Goal: Task Accomplishment & Management: Manage account settings

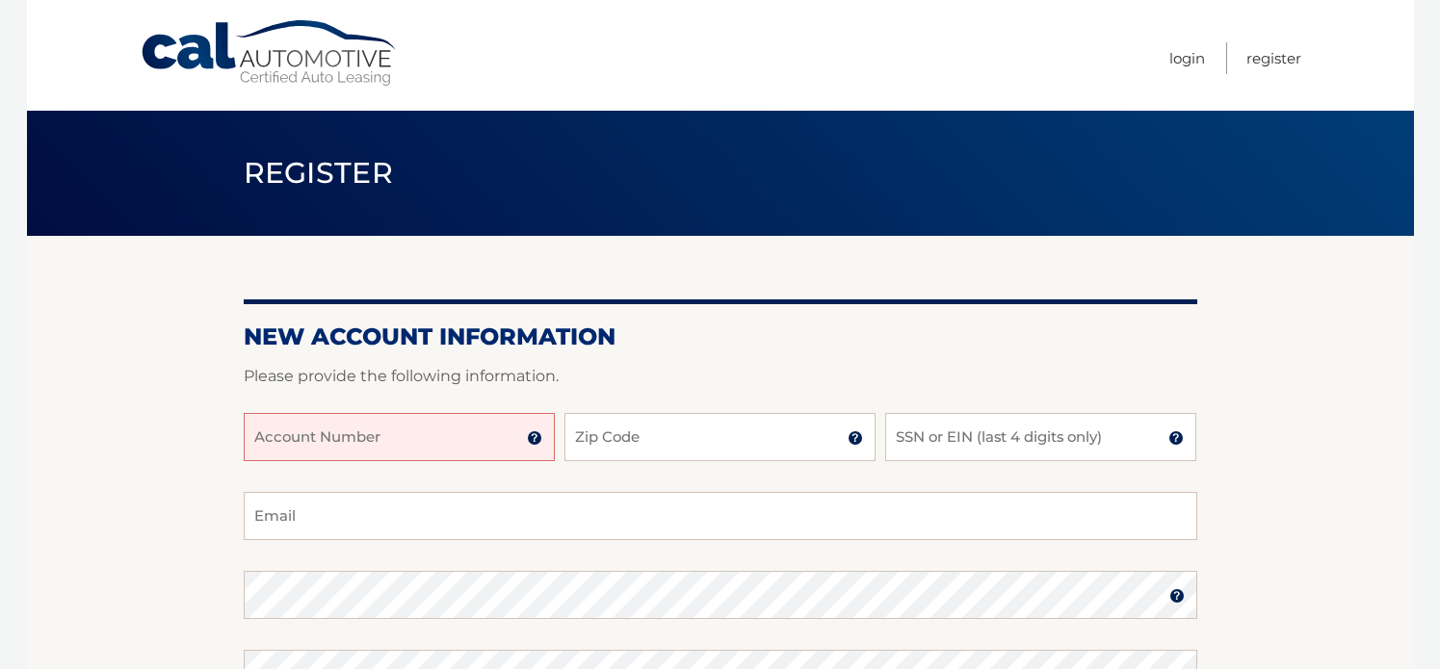
click at [439, 440] on input "Account Number" at bounding box center [399, 437] width 311 height 48
click at [404, 442] on input "Account Number" at bounding box center [399, 437] width 311 height 48
click at [299, 444] on input "22600171581" at bounding box center [399, 437] width 311 height 48
click at [304, 443] on input "22600171581" at bounding box center [399, 437] width 311 height 48
click at [326, 441] on input "22600171581" at bounding box center [399, 437] width 311 height 48
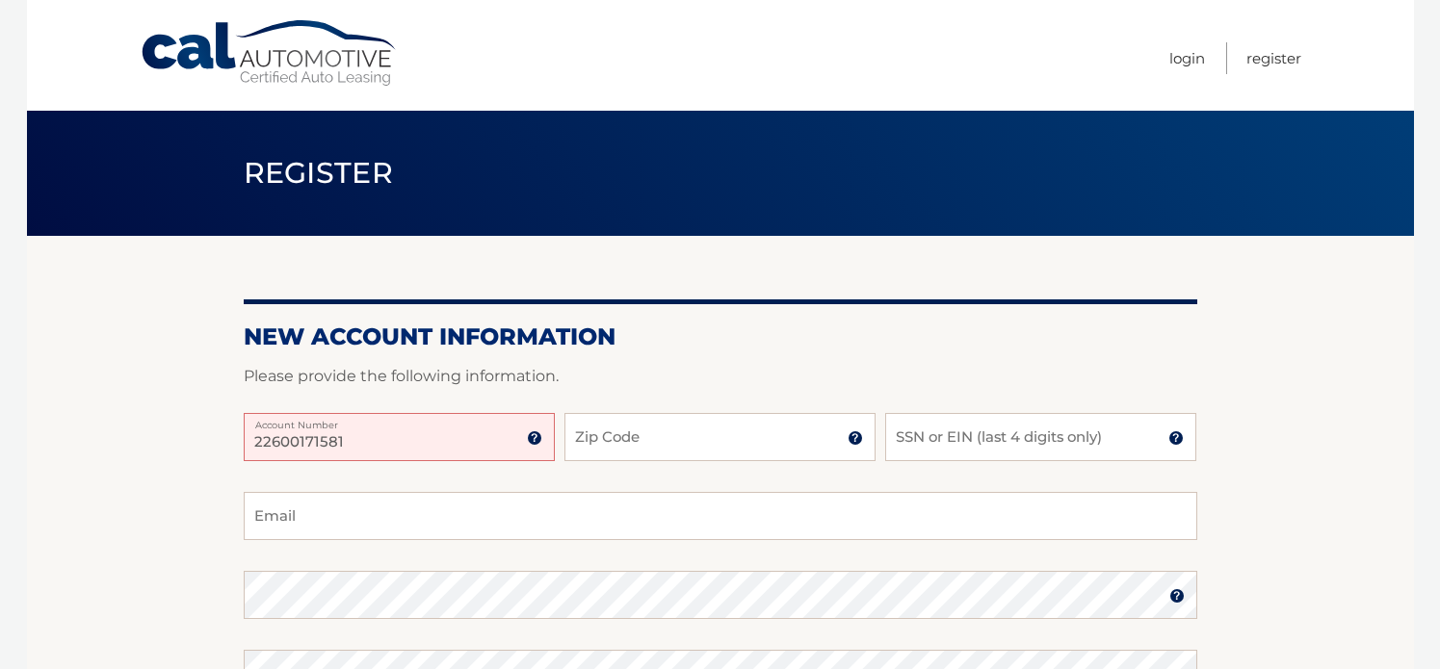
click at [352, 443] on input "22600171581" at bounding box center [399, 437] width 311 height 48
click at [257, 441] on input "22600171581" at bounding box center [399, 437] width 311 height 48
click at [283, 443] on input "22600171581" at bounding box center [399, 437] width 311 height 48
click at [303, 444] on input "22600171581" at bounding box center [399, 437] width 311 height 48
click at [325, 442] on input "22600171581" at bounding box center [399, 437] width 311 height 48
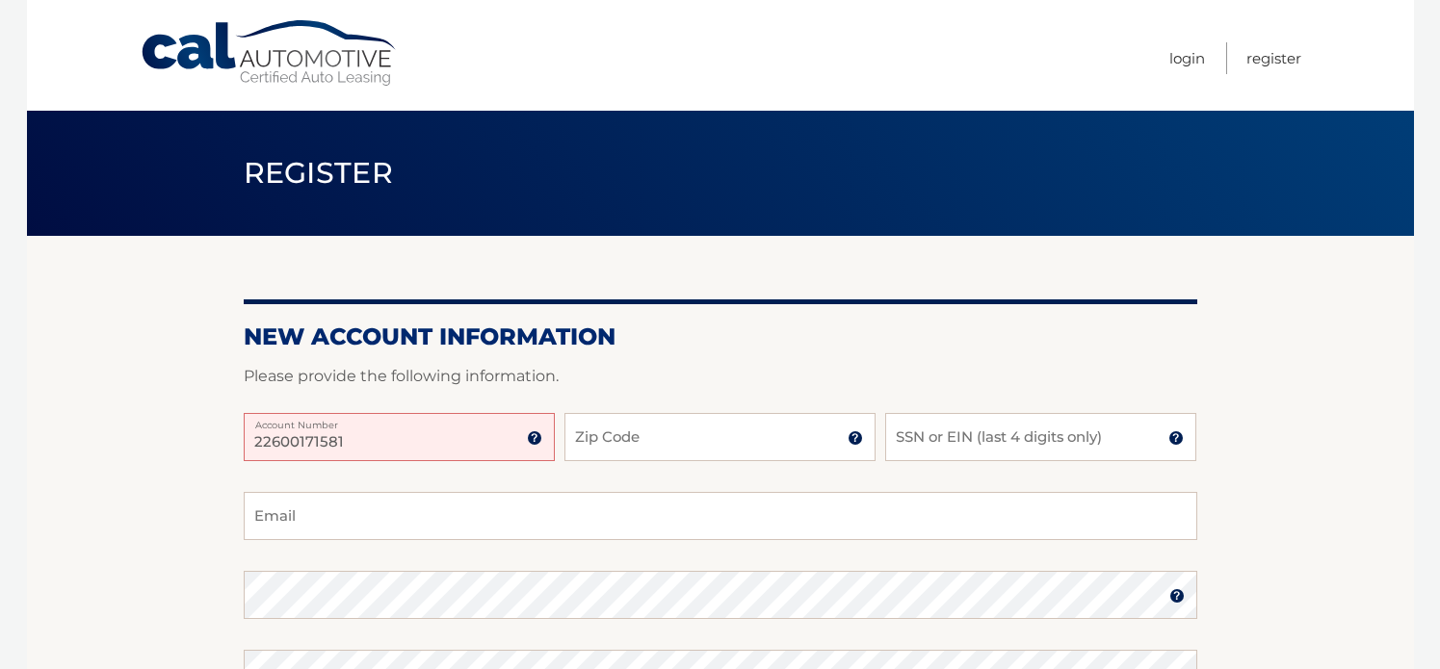
click at [537, 437] on img at bounding box center [534, 437] width 15 height 15
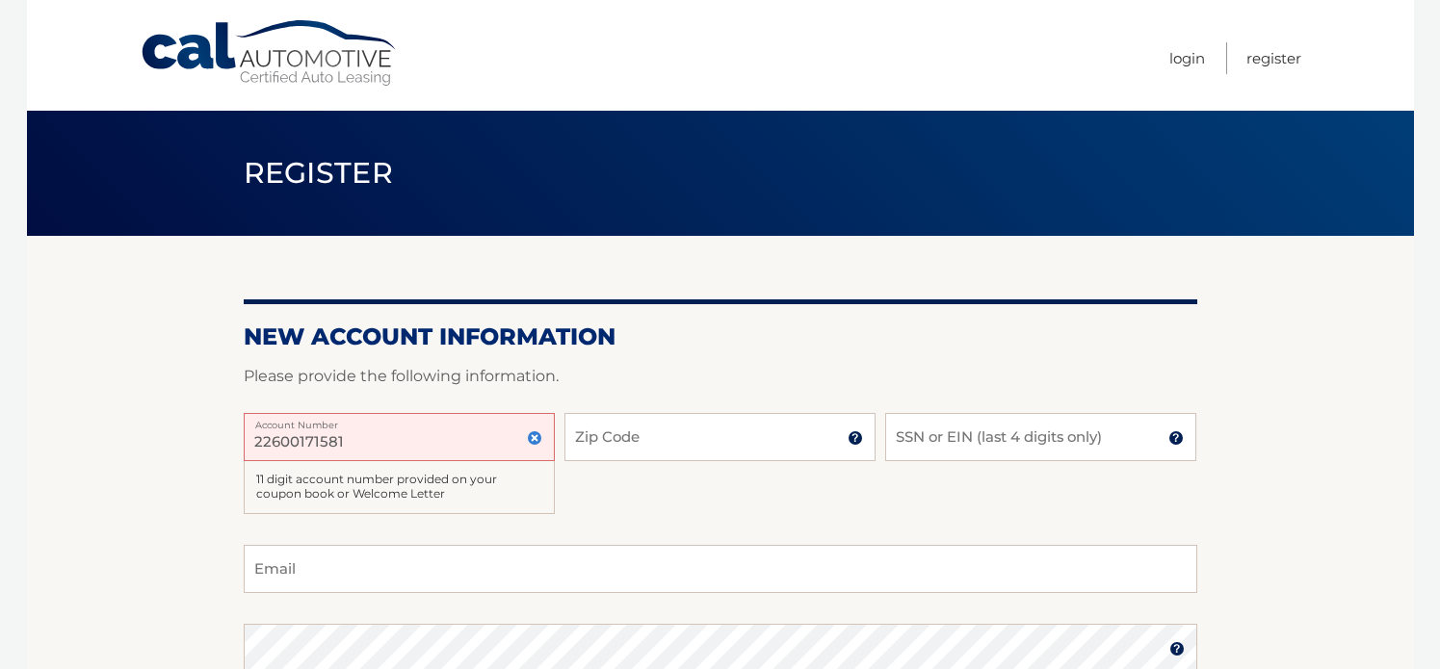
click at [425, 441] on input "22600171581" at bounding box center [399, 437] width 311 height 48
drag, startPoint x: 402, startPoint y: 433, endPoint x: 213, endPoint y: 438, distance: 188.8
click at [213, 438] on section "New Account Information Please provide the following information. 22600171581 A…" at bounding box center [720, 638] width 1387 height 805
click at [342, 441] on input "22600171581" at bounding box center [399, 437] width 311 height 48
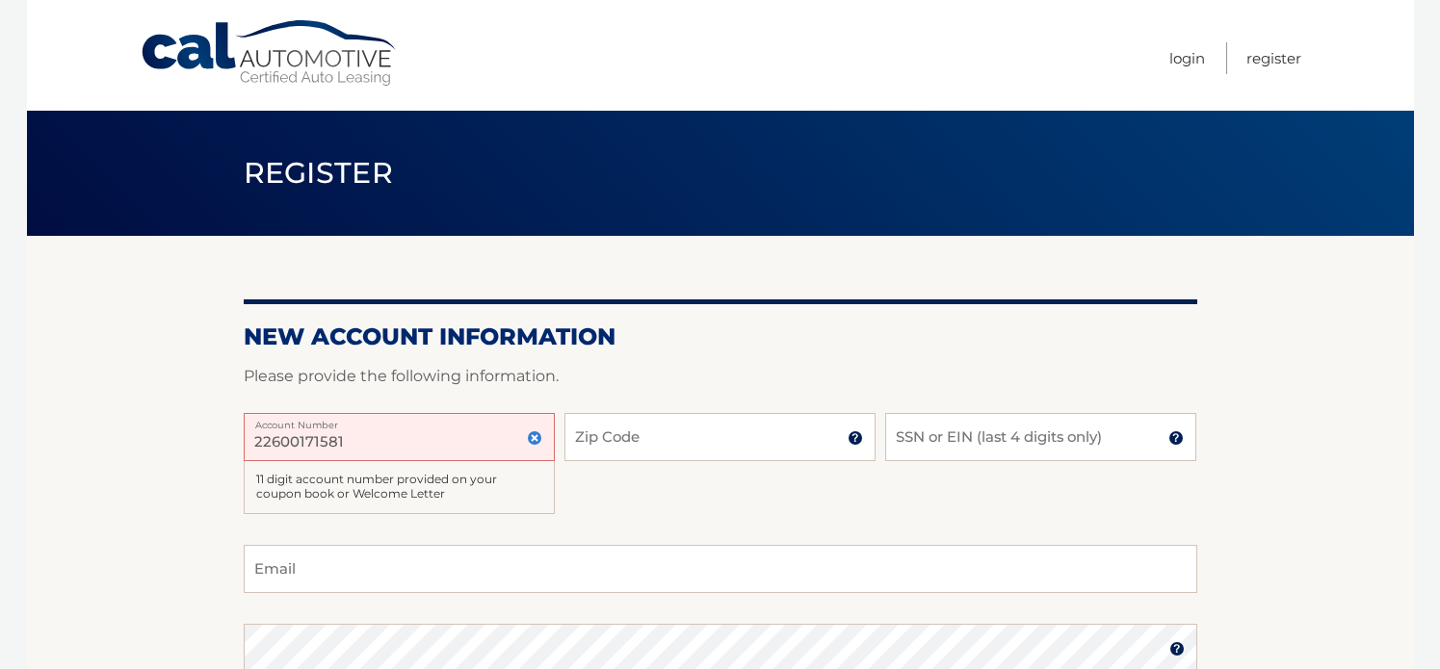
click at [342, 441] on input "22600171581" at bounding box center [399, 437] width 311 height 48
click at [286, 443] on input "44456030227" at bounding box center [399, 437] width 311 height 48
click at [310, 440] on input "44456030227" at bounding box center [399, 437] width 311 height 48
click at [332, 445] on input "44456030227" at bounding box center [399, 437] width 311 height 48
click at [365, 443] on input "44456030227" at bounding box center [399, 437] width 311 height 48
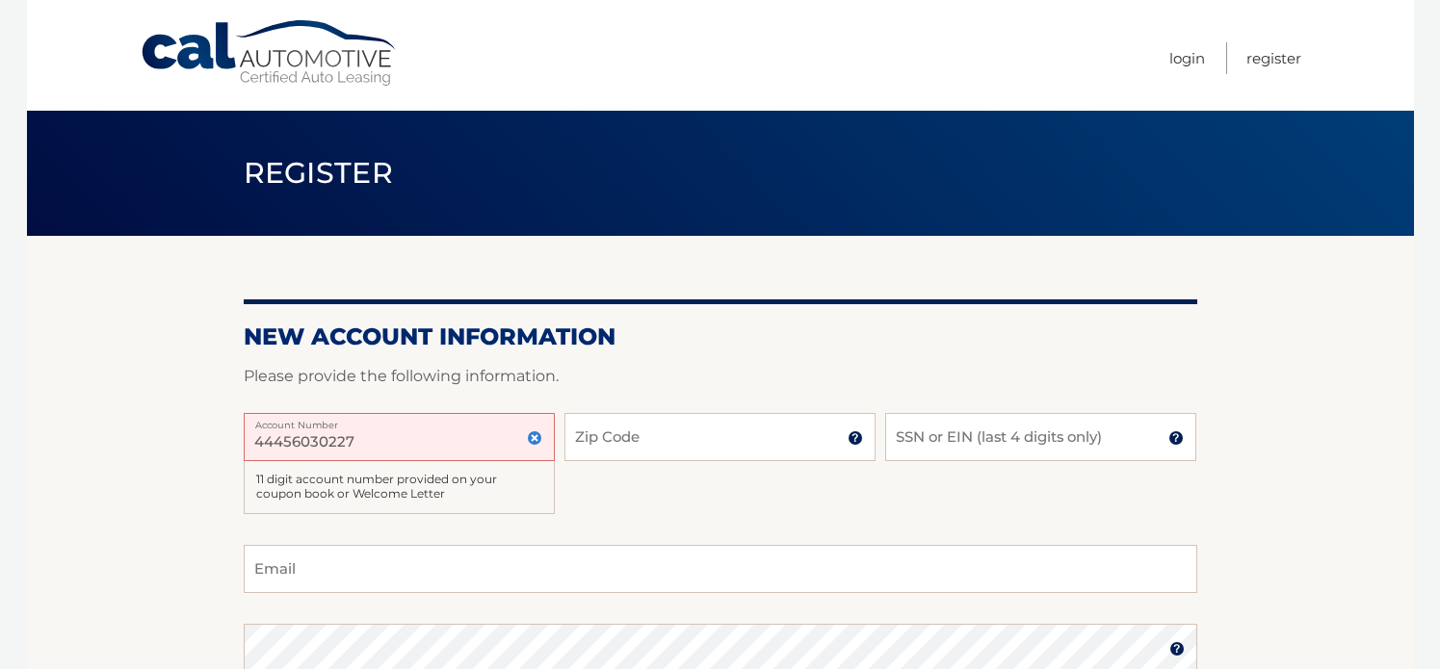
click at [281, 447] on input "44456030227" at bounding box center [399, 437] width 311 height 48
click at [311, 442] on input "44456030227" at bounding box center [399, 437] width 311 height 48
click at [335, 443] on input "44456030227" at bounding box center [399, 437] width 311 height 48
click at [255, 443] on input "44456030227" at bounding box center [399, 437] width 311 height 48
click at [464, 564] on input "Email" at bounding box center [720, 569] width 953 height 48
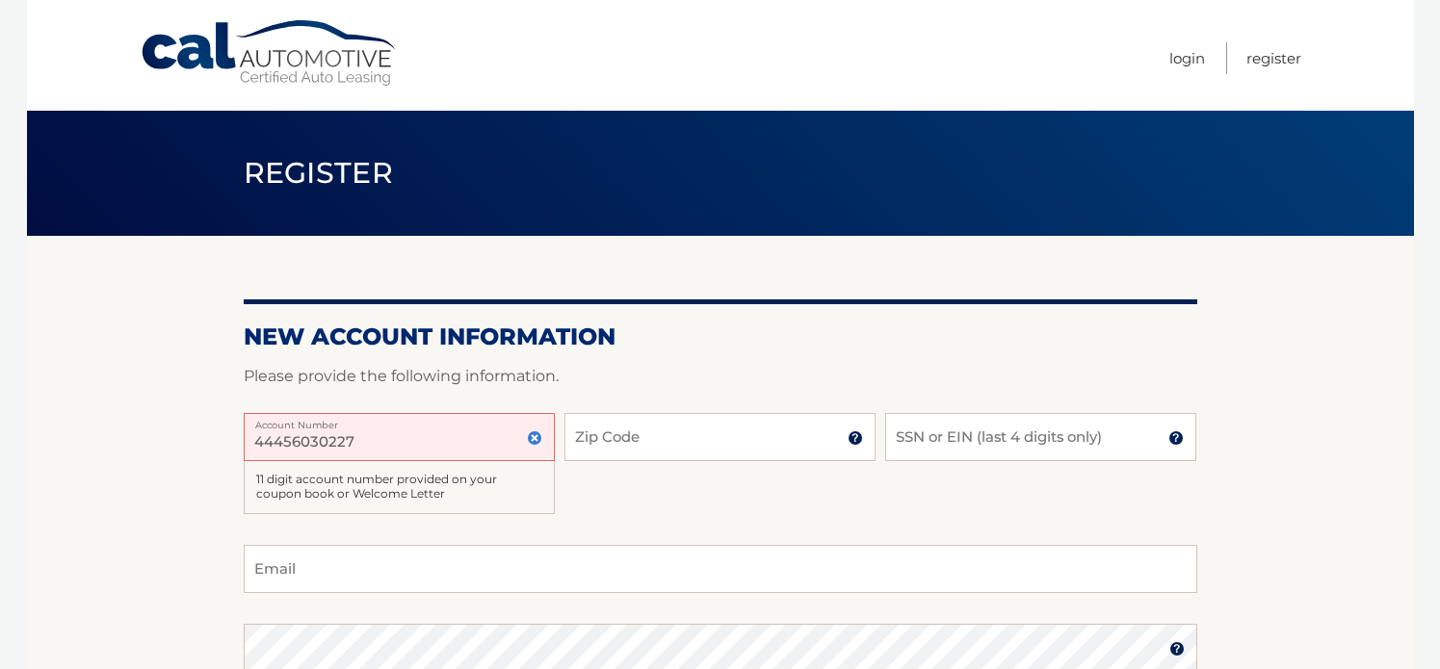
click at [399, 426] on label "Account Number" at bounding box center [399, 420] width 311 height 15
click at [399, 426] on input "44456030227" at bounding box center [399, 437] width 311 height 48
click at [382, 440] on input "44456030227" at bounding box center [399, 437] width 311 height 48
click at [343, 441] on input "44456030227" at bounding box center [399, 437] width 311 height 48
type input "44456030276"
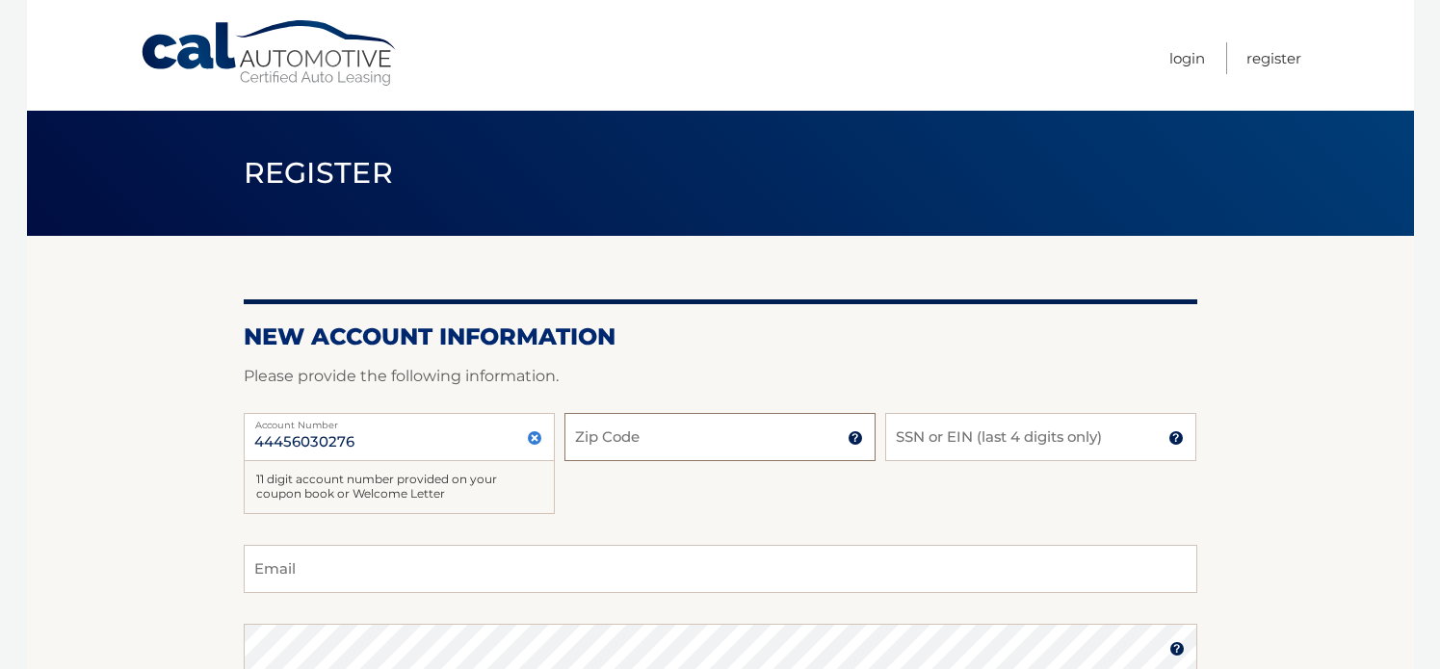
click at [586, 433] on input "Zip Code" at bounding box center [719, 437] width 311 height 48
type input "07928"
click at [1035, 436] on input "SSN or EIN (last 4 digits only)" at bounding box center [1040, 437] width 311 height 48
type input "7169"
click at [538, 561] on input "Email" at bounding box center [720, 569] width 953 height 48
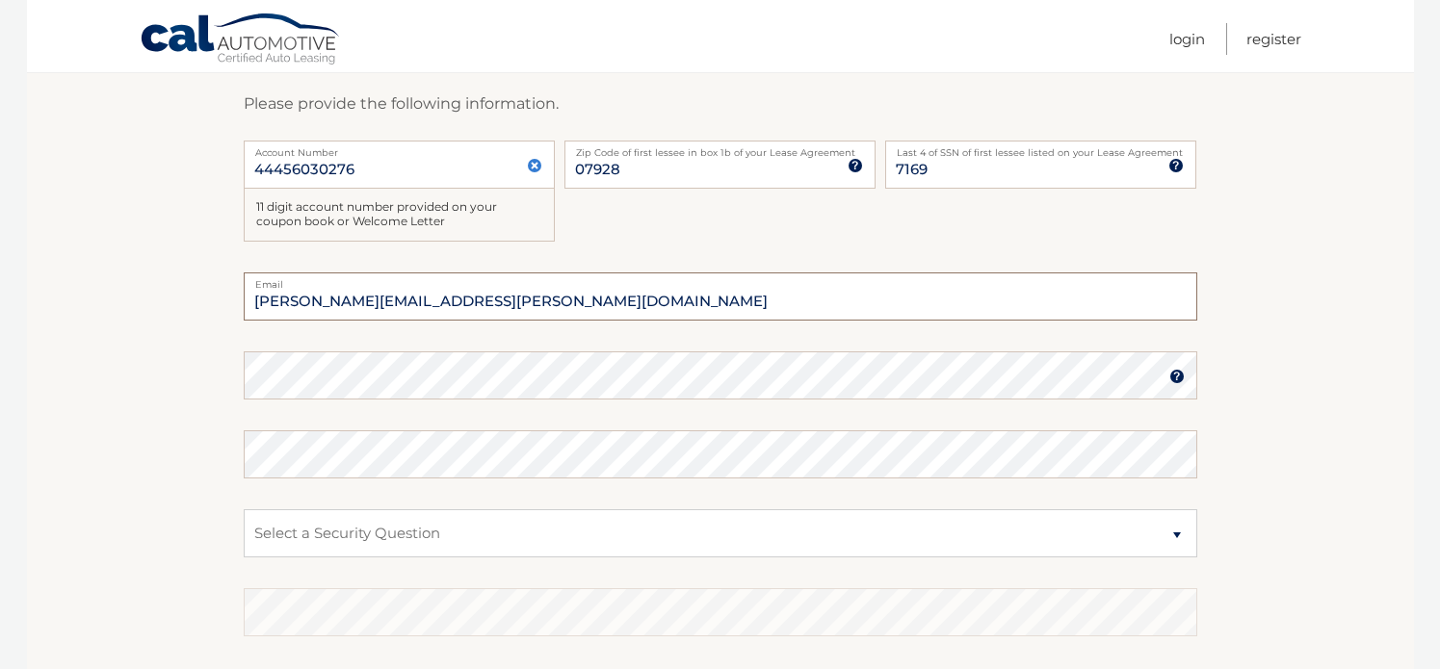
scroll to position [274, 0]
type input "herbert.marisa@gmail.com"
click at [352, 545] on select "Select a Security Question What was the name of your elementary school? What is…" at bounding box center [720, 532] width 953 height 48
select select "2"
click at [244, 508] on select "Select a Security Question What was the name of your elementary school? What is…" at bounding box center [720, 532] width 953 height 48
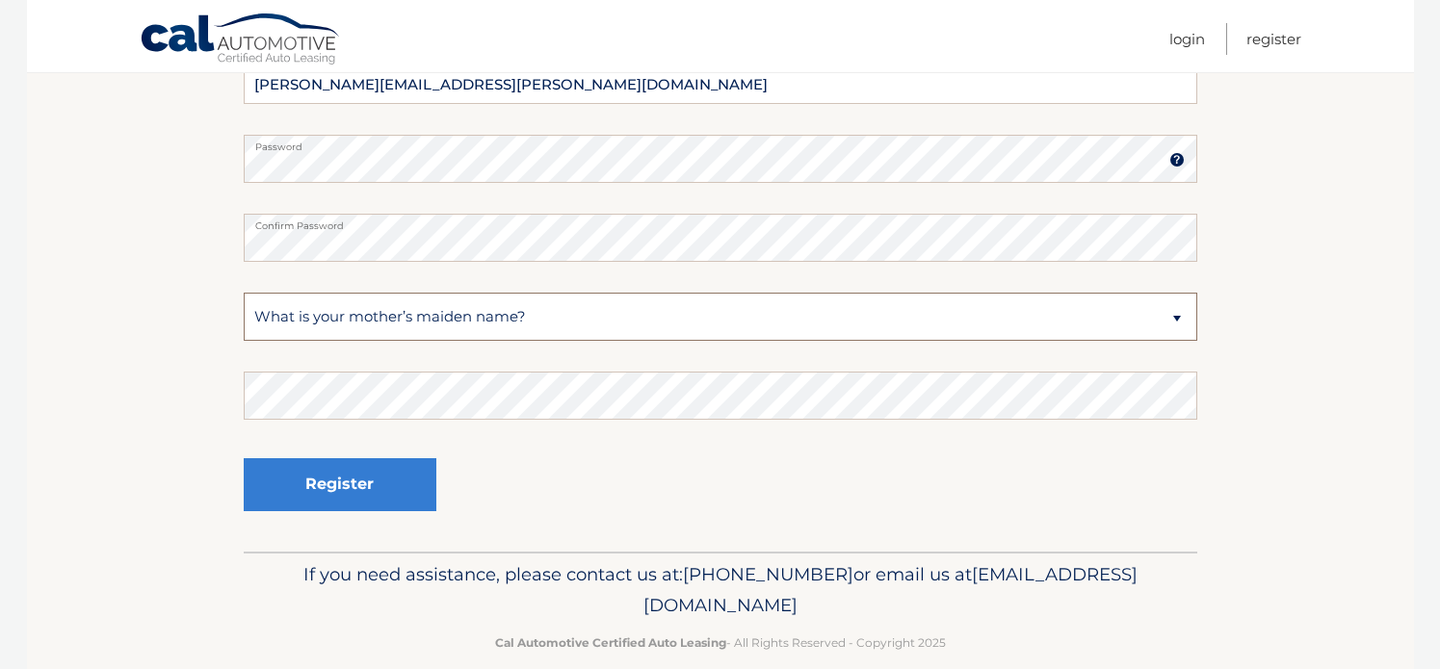
scroll to position [505, 0]
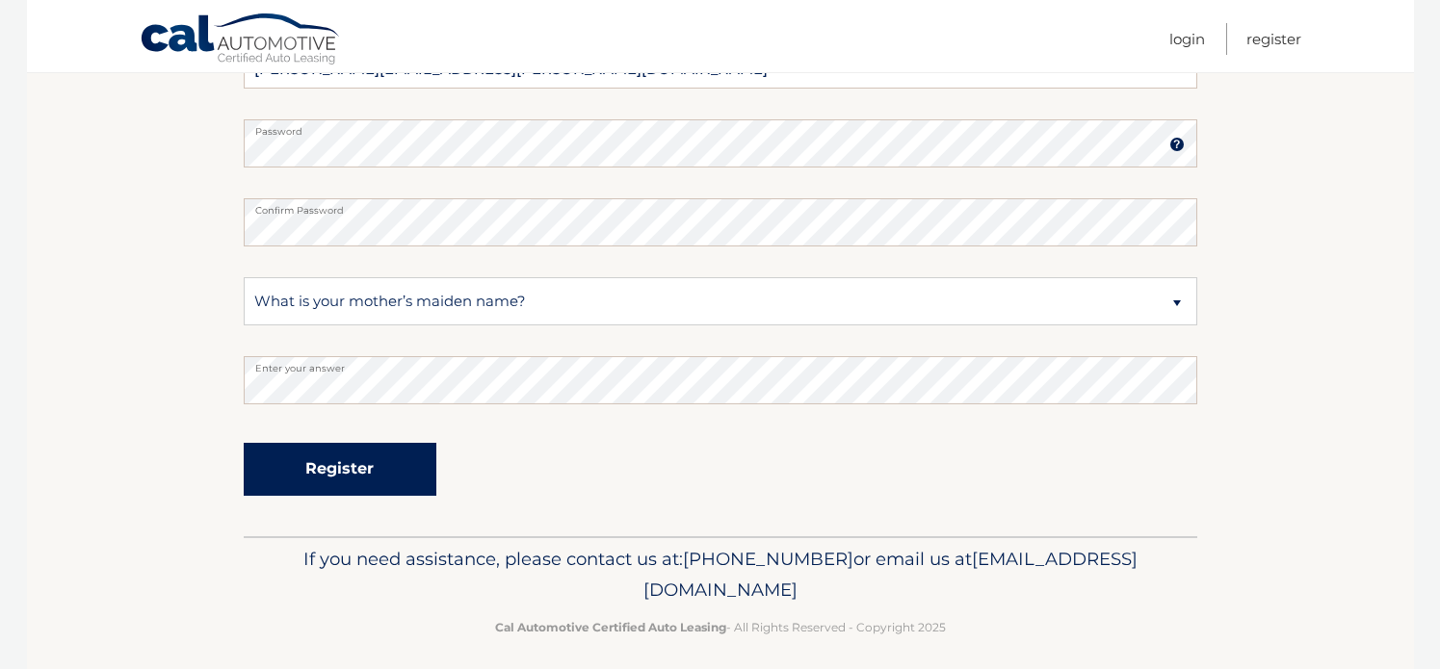
click at [354, 477] on button "Register" at bounding box center [340, 469] width 193 height 53
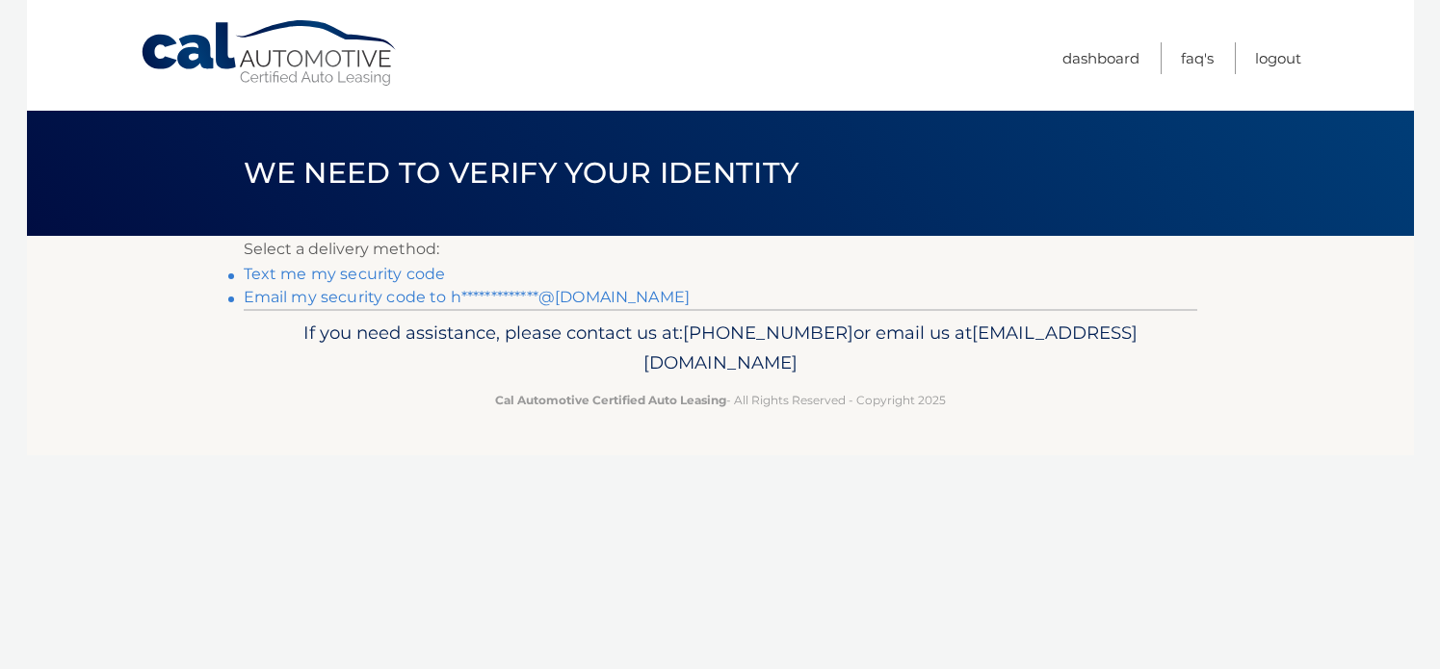
click at [313, 277] on link "Text me my security code" at bounding box center [345, 274] width 202 height 18
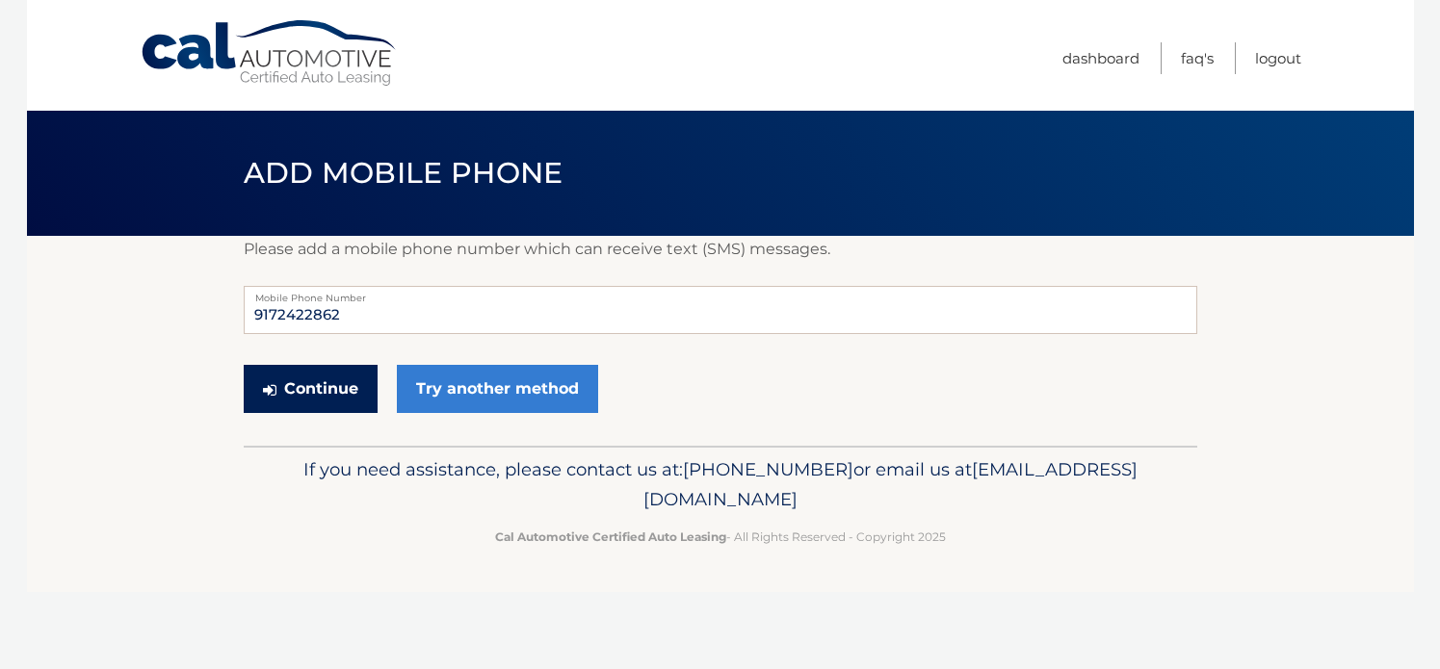
click at [349, 395] on button "Continue" at bounding box center [311, 389] width 134 height 48
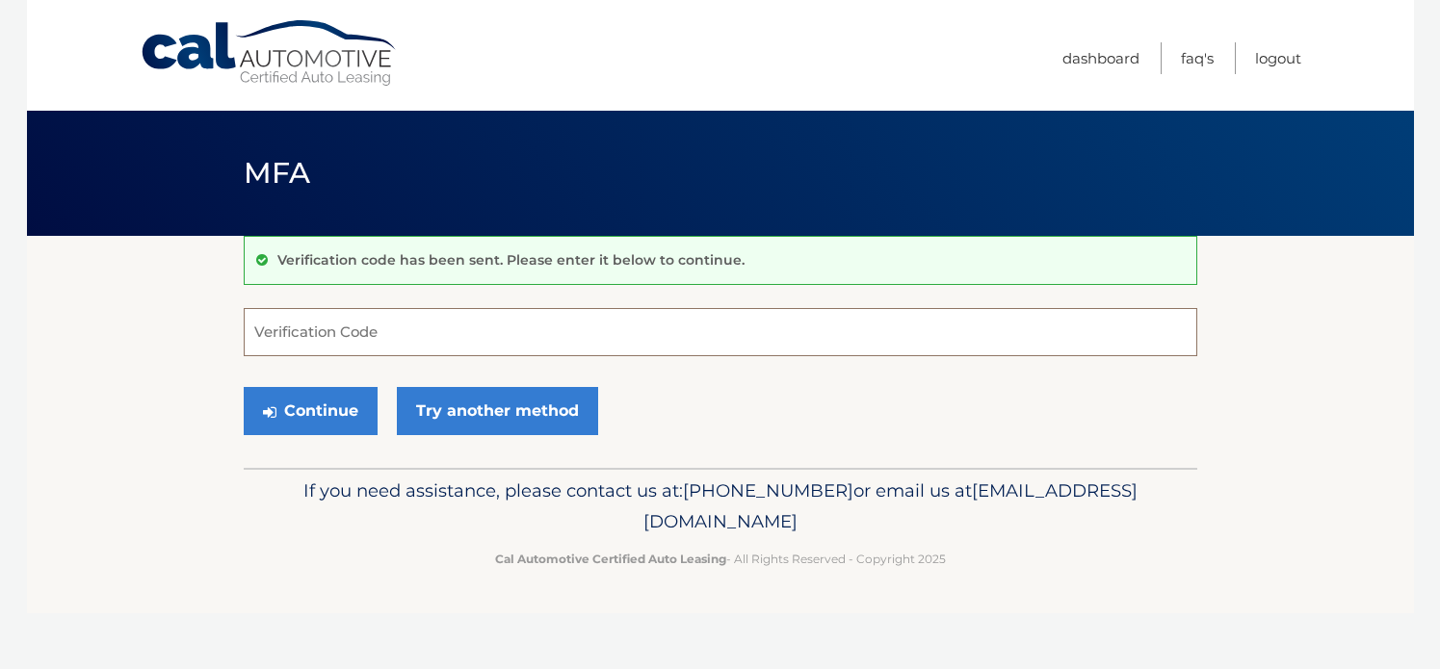
click at [353, 346] on input "Verification Code" at bounding box center [720, 332] width 953 height 48
type input "448575"
click at [342, 415] on button "Continue" at bounding box center [311, 411] width 134 height 48
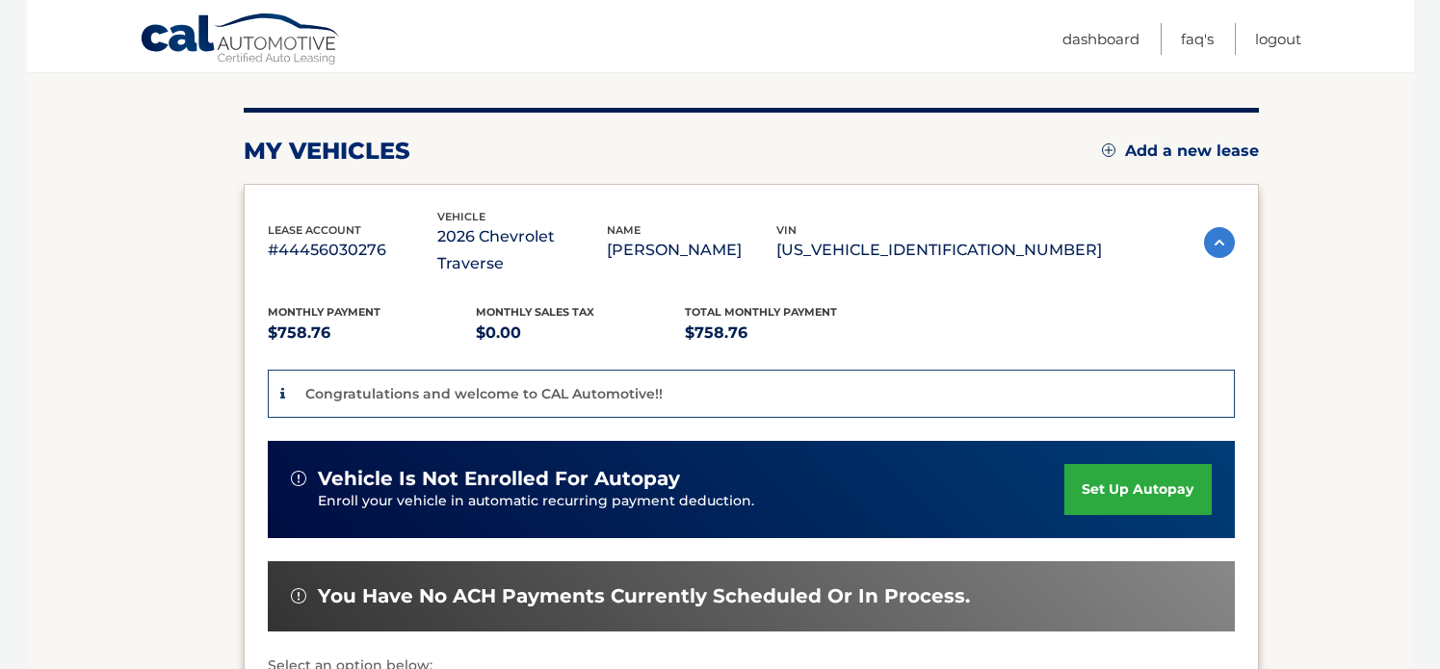
scroll to position [221, 0]
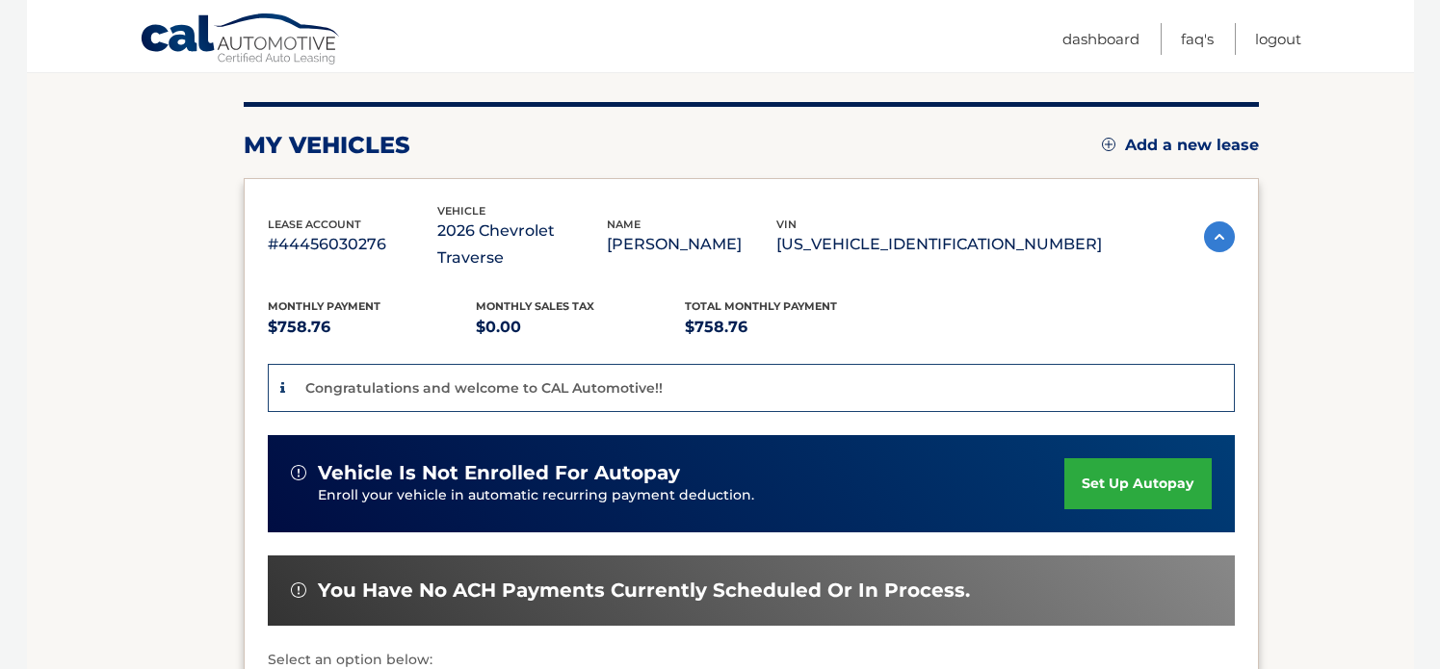
click at [1107, 462] on link "set up autopay" at bounding box center [1137, 483] width 146 height 51
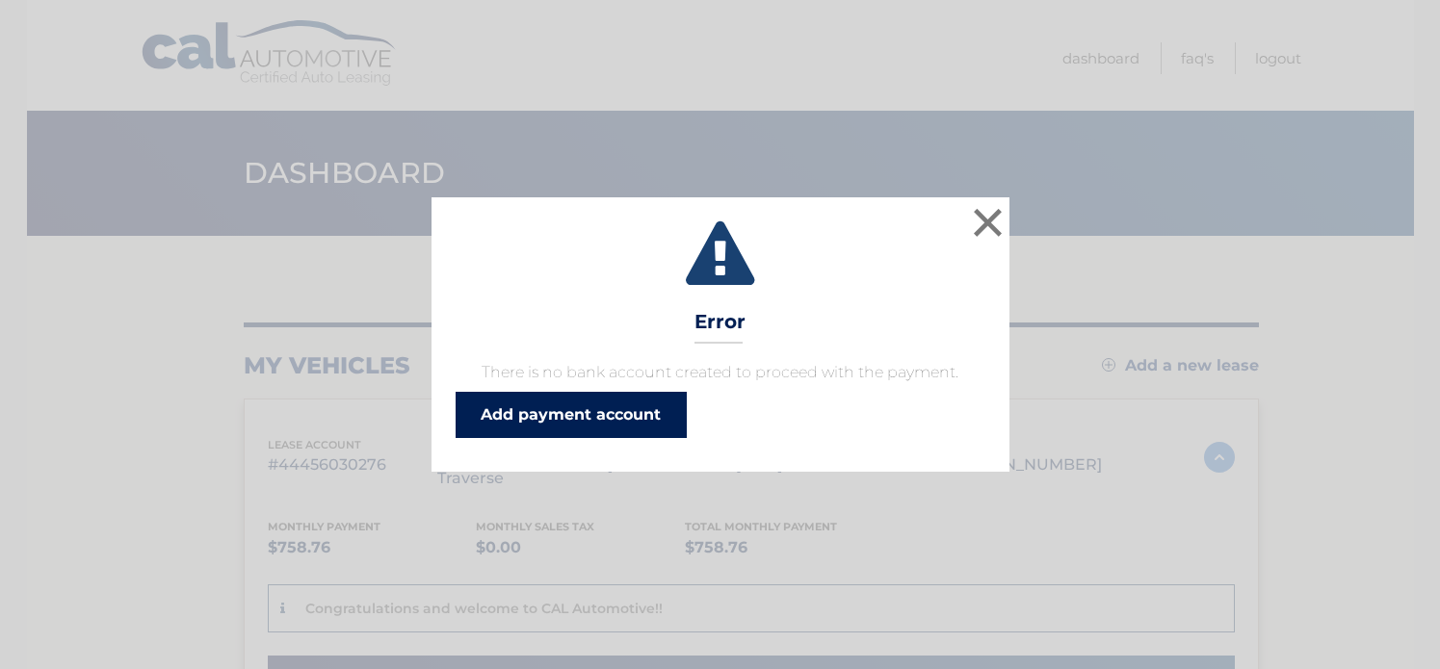
click at [646, 426] on link "Add payment account" at bounding box center [571, 415] width 231 height 46
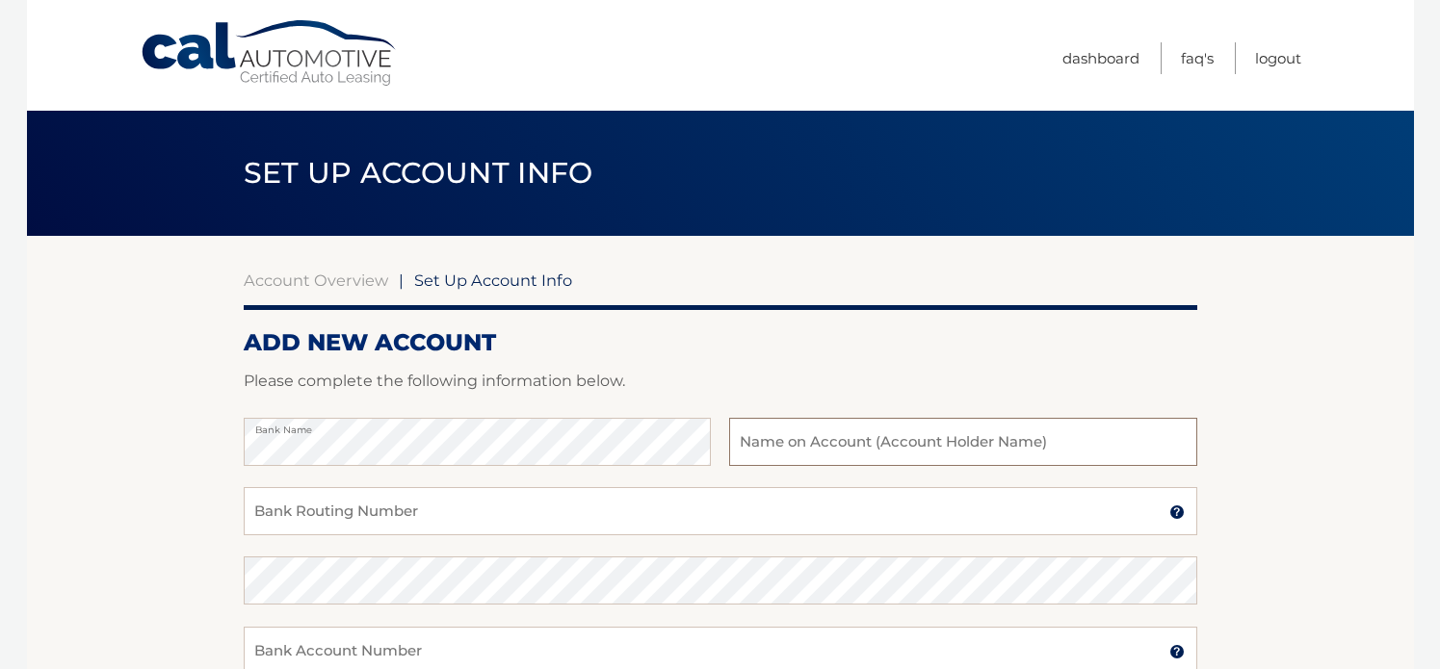
click at [871, 436] on input "text" at bounding box center [962, 442] width 467 height 48
type input "Marisa Towers"
click at [587, 516] on input "Bank Routing Number" at bounding box center [720, 511] width 953 height 48
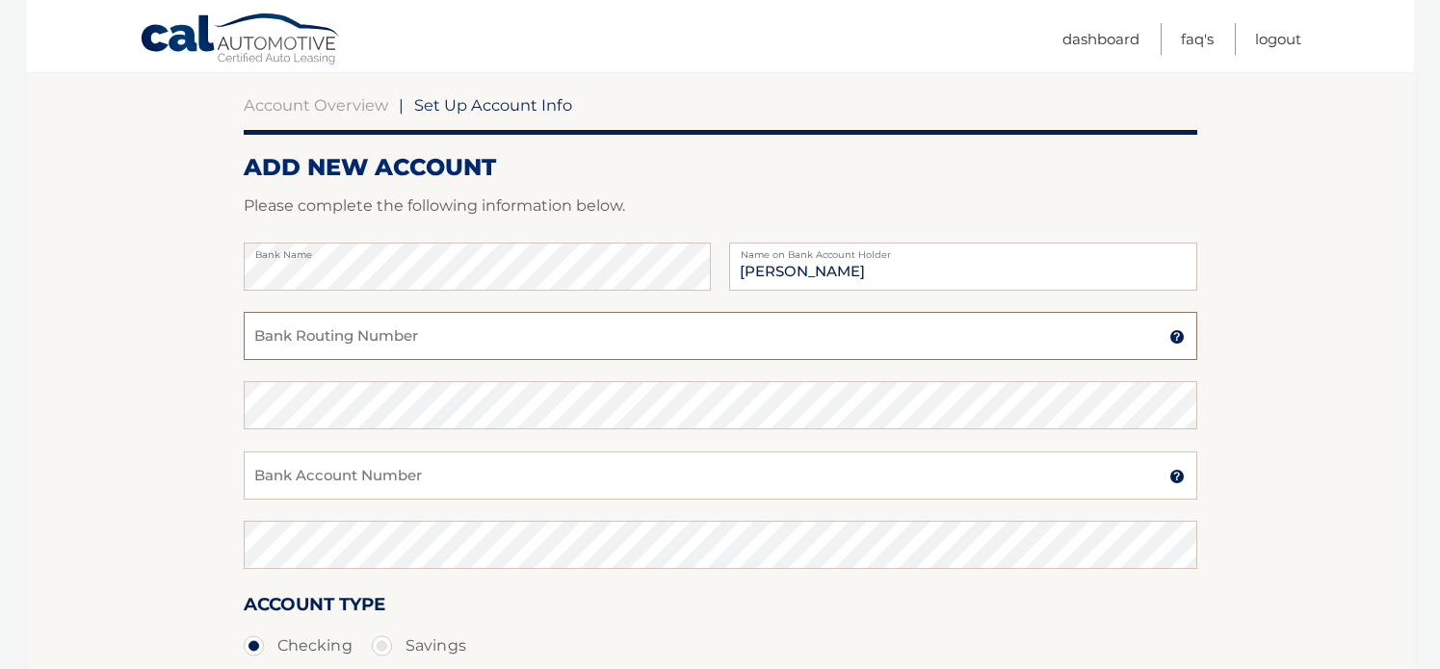
scroll to position [177, 0]
click at [526, 483] on input "Bank Account Number" at bounding box center [720, 474] width 953 height 48
type input "226001715819"
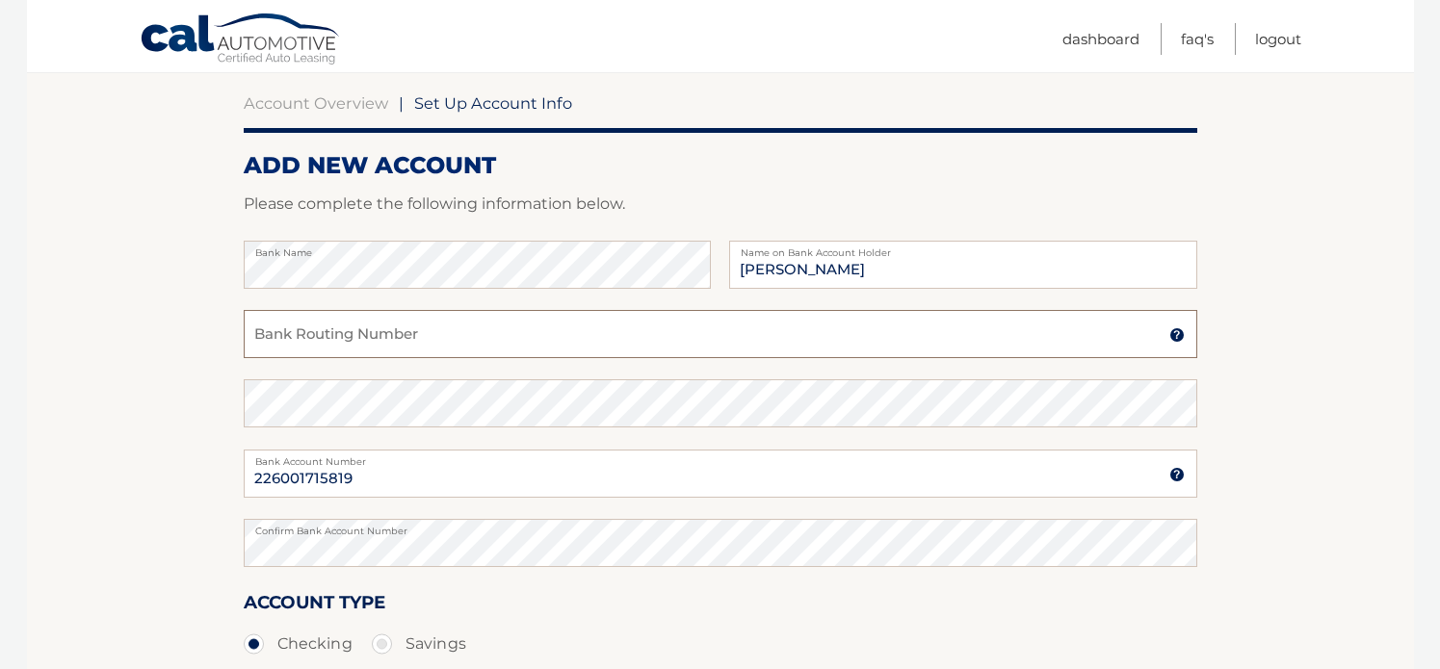
click at [400, 340] on input "Bank Routing Number" at bounding box center [720, 334] width 953 height 48
type input "054001204"
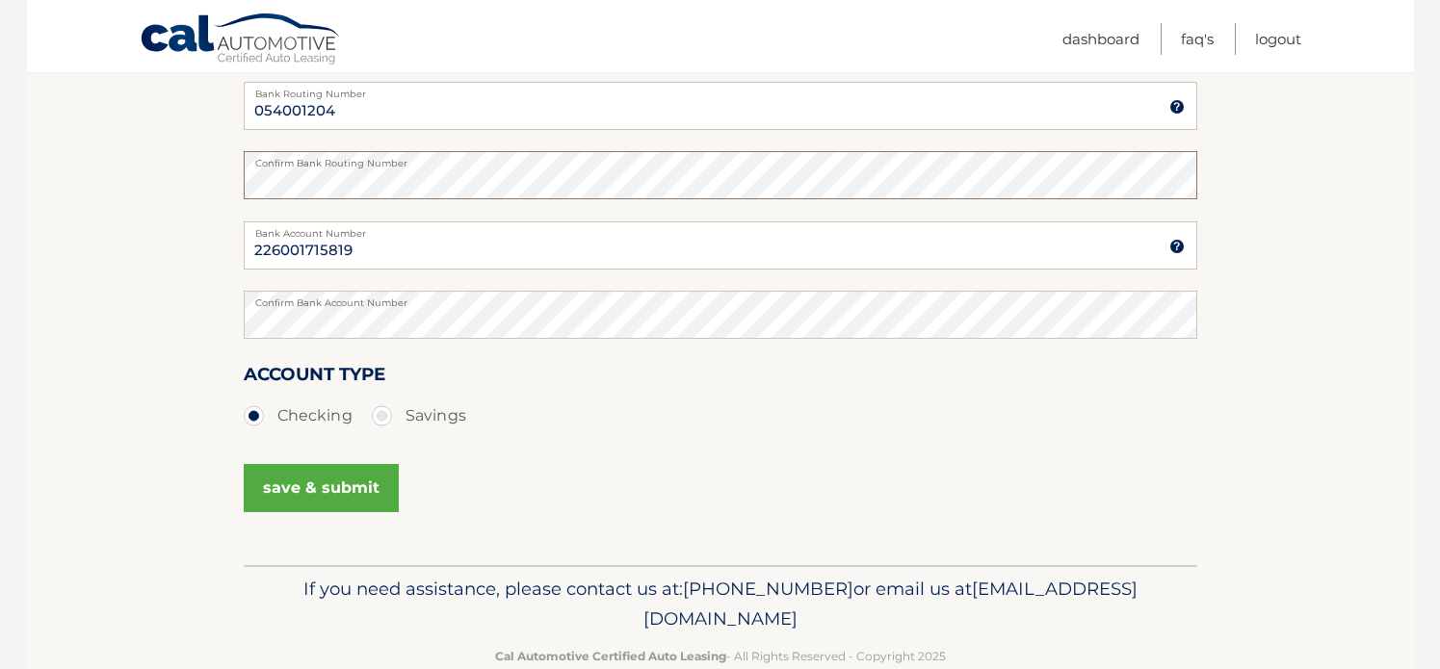
scroll to position [414, 0]
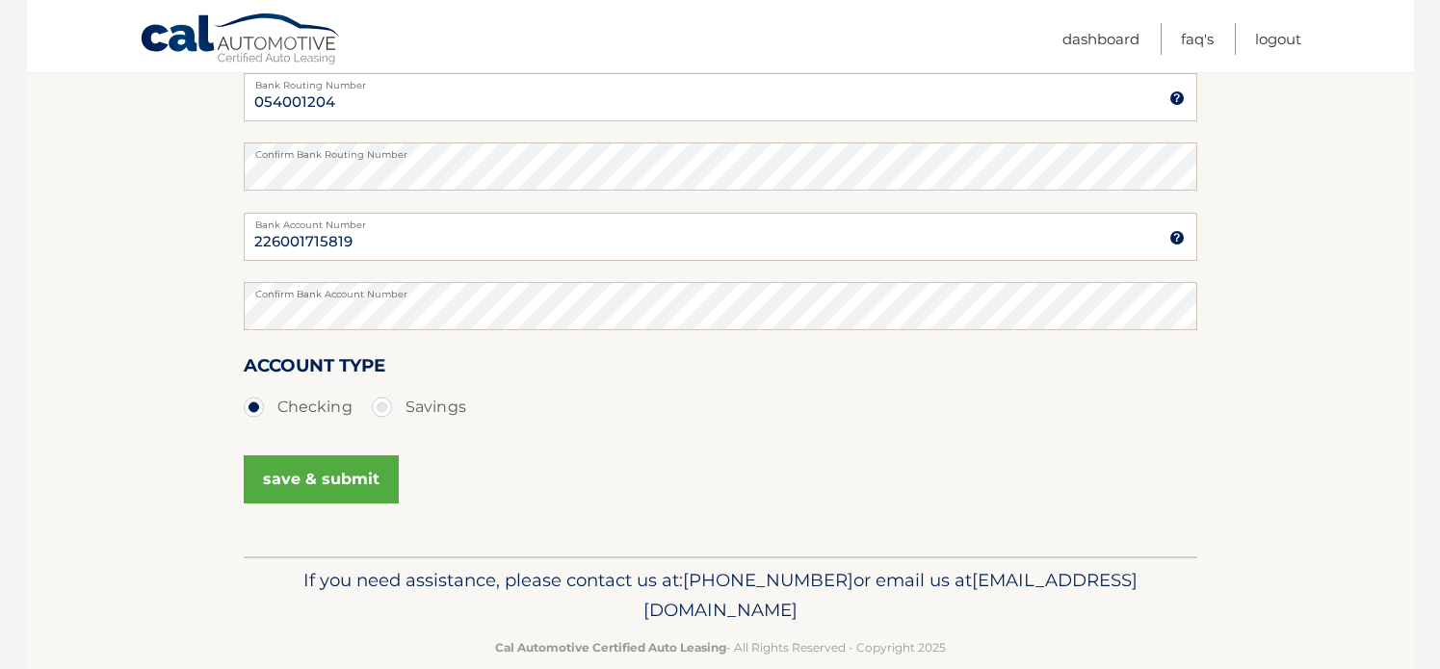
click at [356, 480] on button "save & submit" at bounding box center [321, 480] width 155 height 48
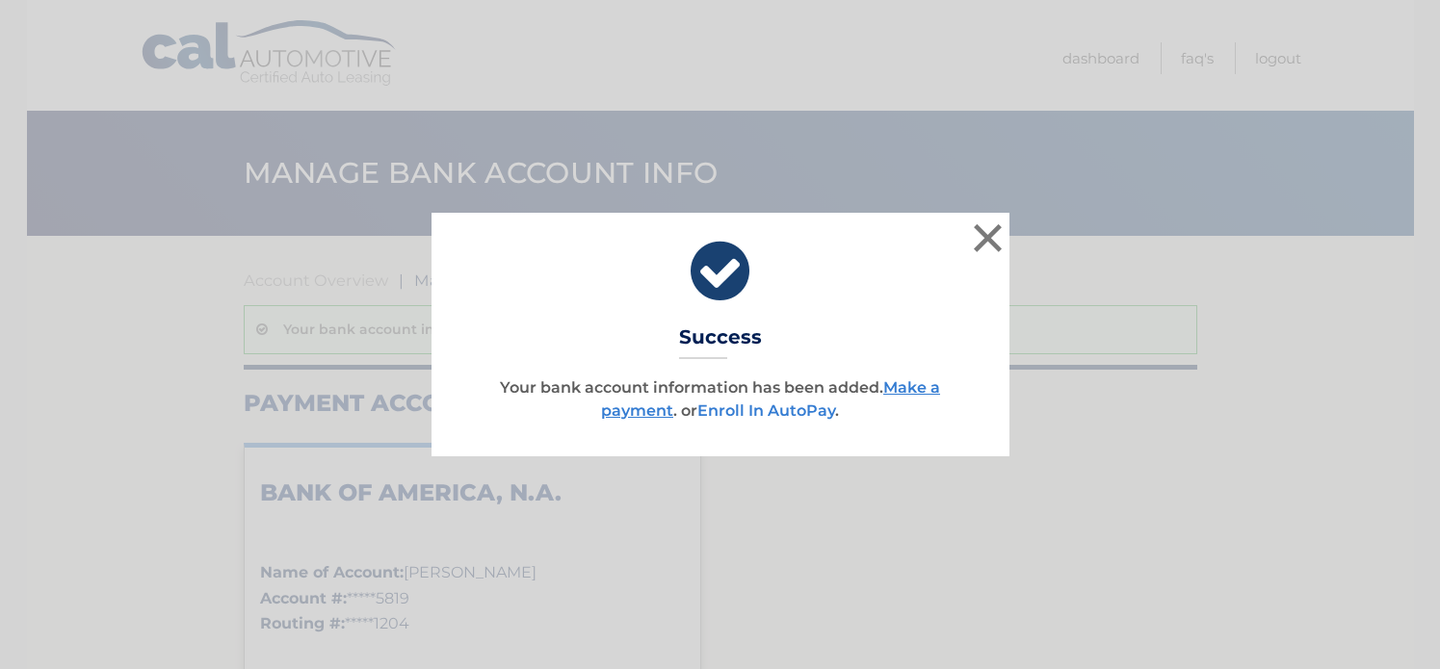
click at [780, 415] on link "Enroll In AutoPay" at bounding box center [766, 411] width 138 height 18
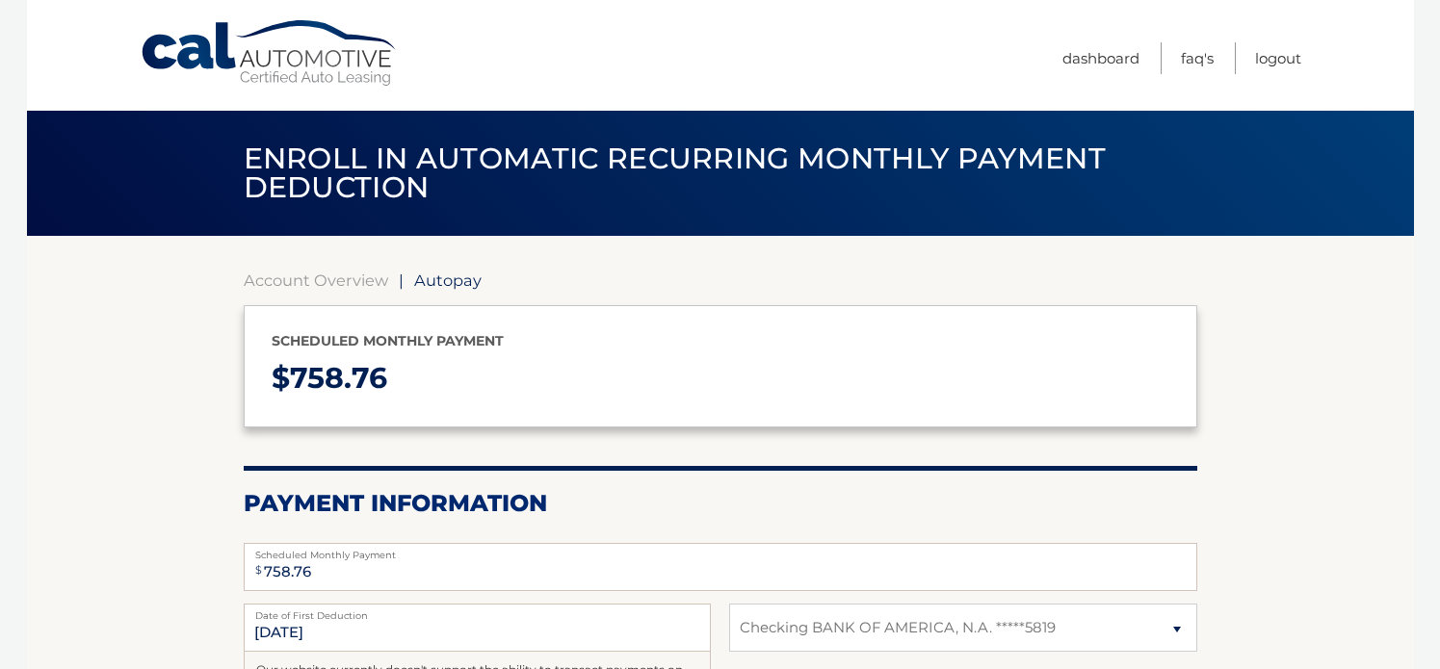
select select "MDA4MjJmZTYtNjExMS00MTdjLTk1MmQtY2VjM2VmMjE2YjVh"
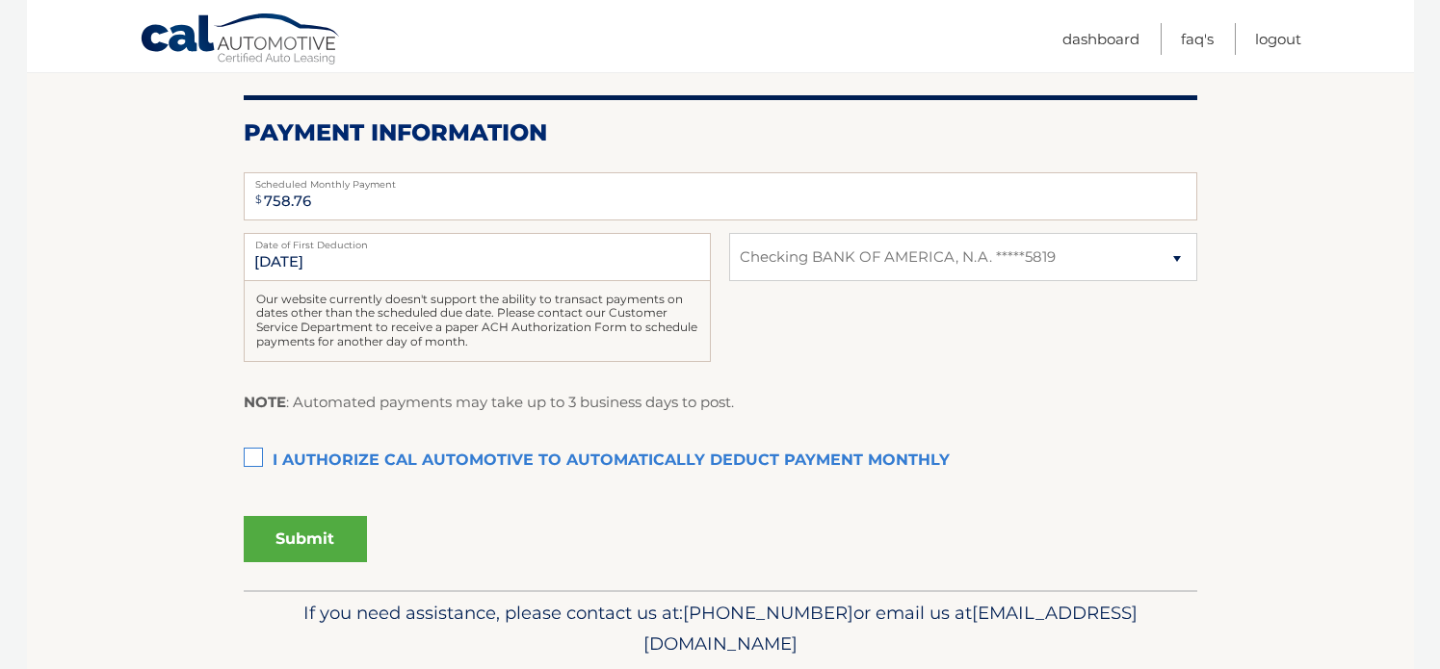
scroll to position [391, 0]
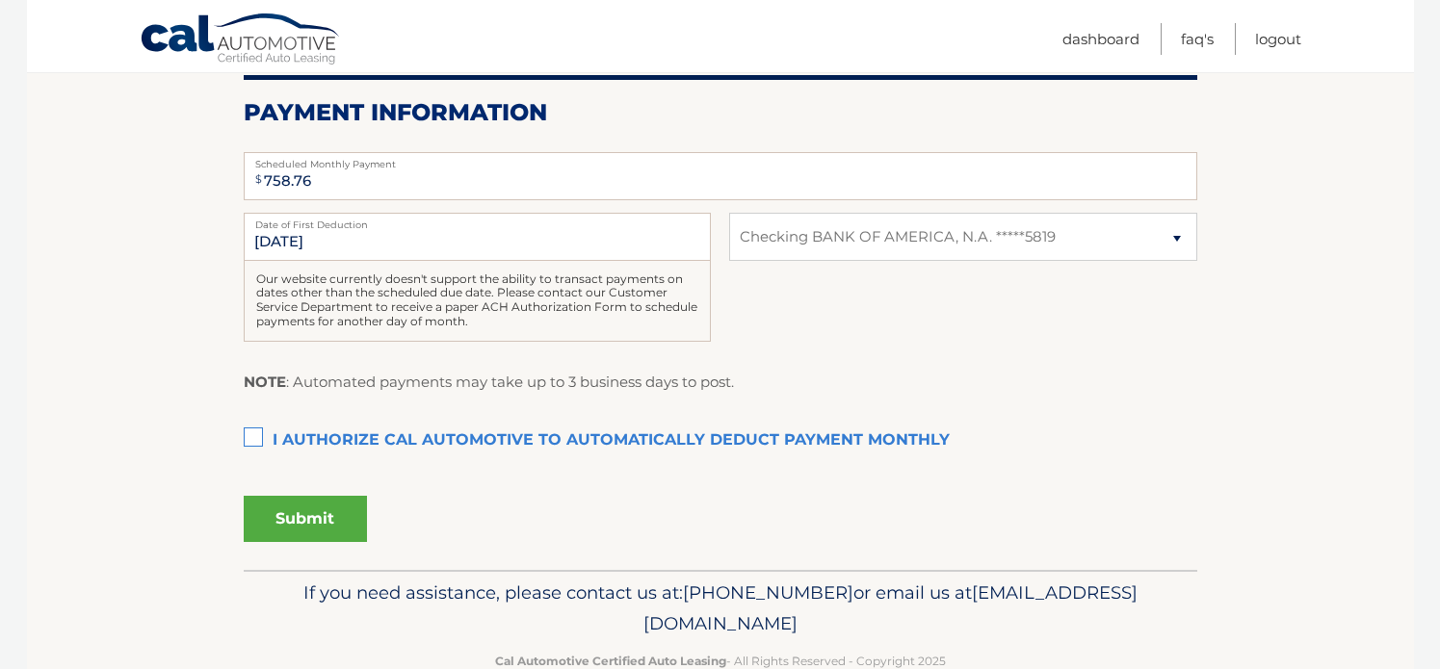
click at [256, 438] on label "I authorize cal automotive to automatically deduct payment monthly This checkbo…" at bounding box center [720, 441] width 953 height 39
click at [0, 0] on input "I authorize cal automotive to automatically deduct payment monthly This checkbo…" at bounding box center [0, 0] width 0 height 0
click at [311, 522] on button "Submit" at bounding box center [305, 519] width 123 height 46
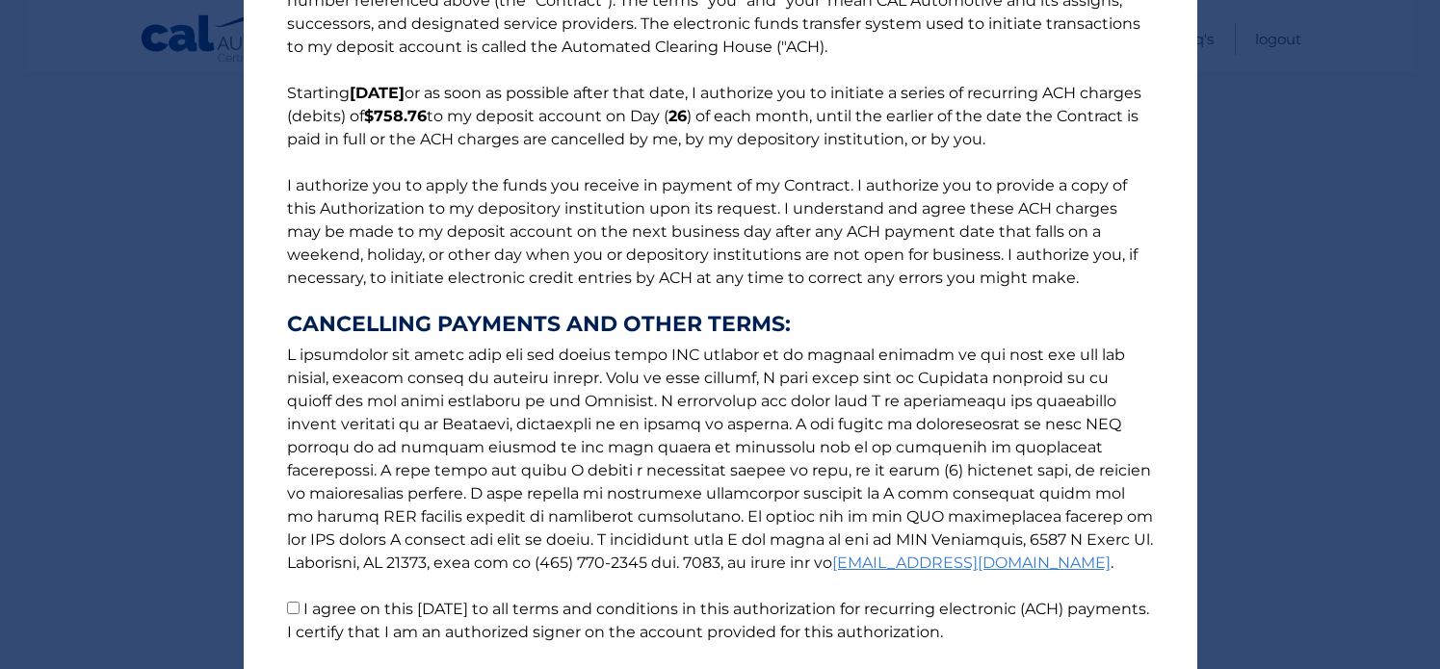
scroll to position [240, 0]
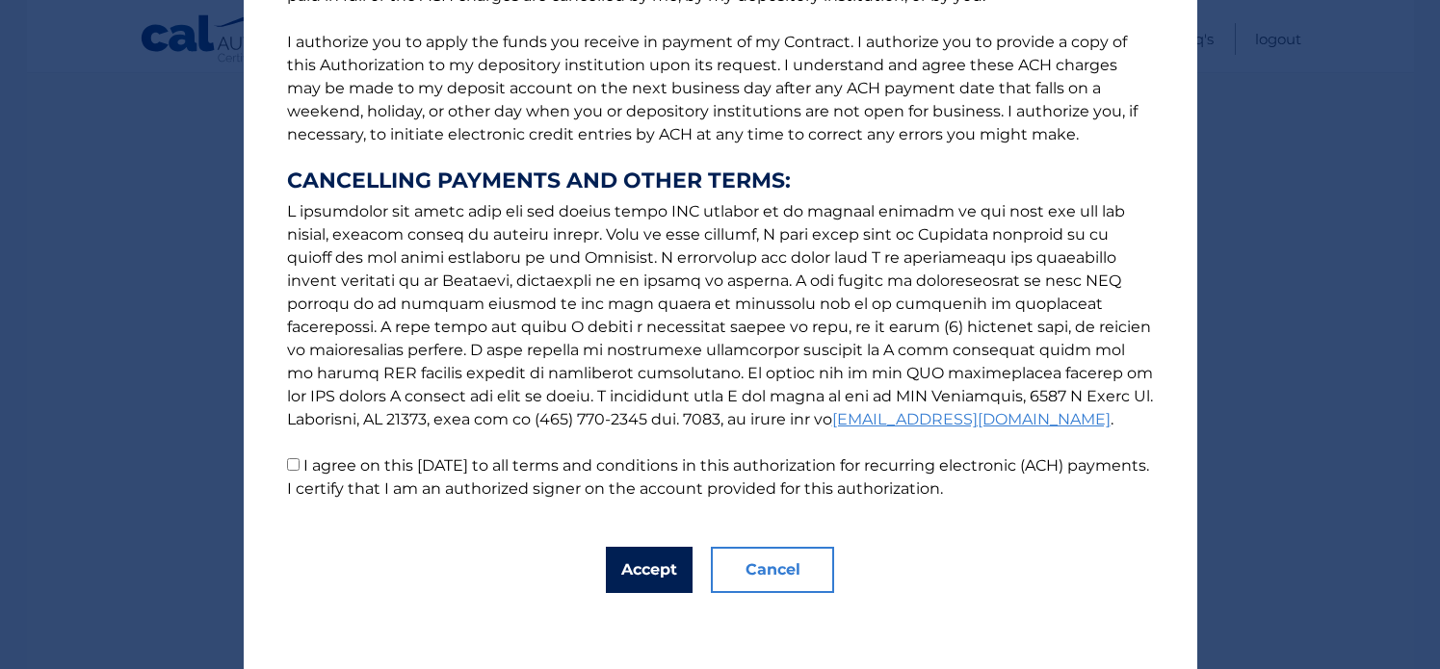
click at [626, 562] on button "Accept" at bounding box center [649, 570] width 87 height 46
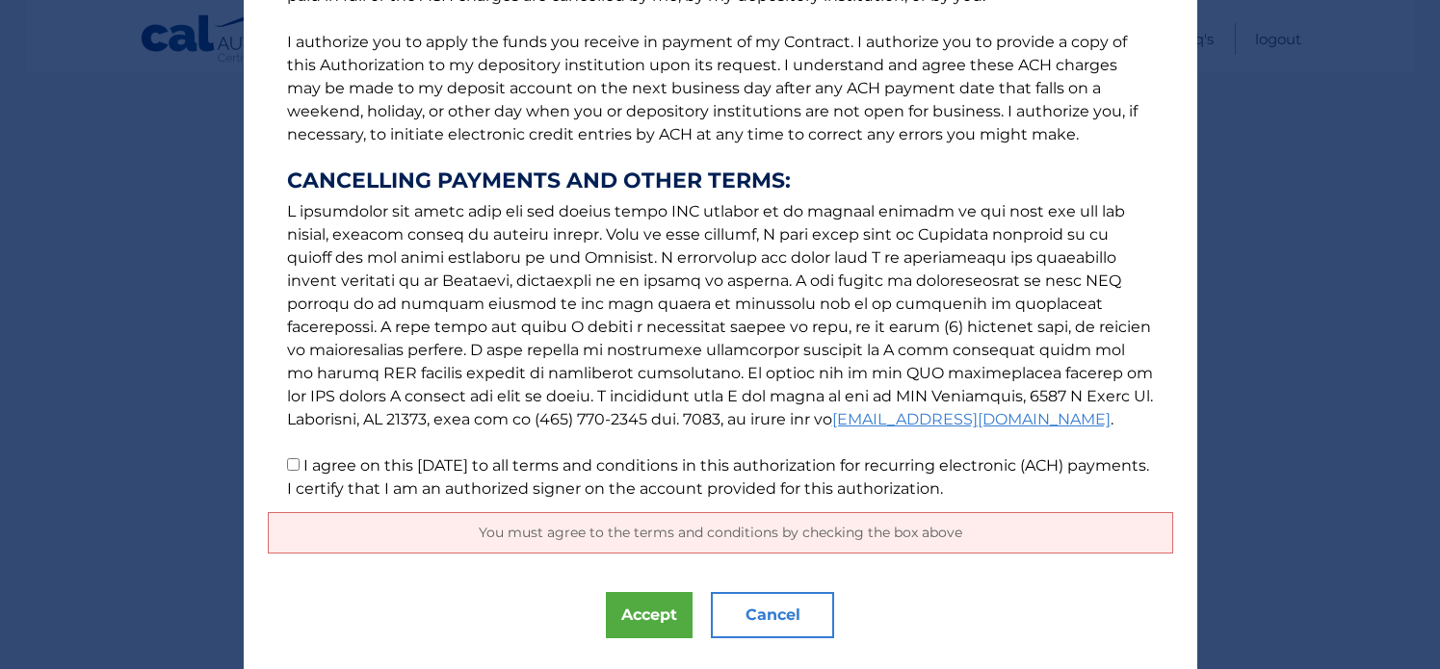
click at [295, 461] on input "I agree on this [DATE] to all terms and conditions in this authorization for re…" at bounding box center [293, 464] width 13 height 13
checkbox input "true"
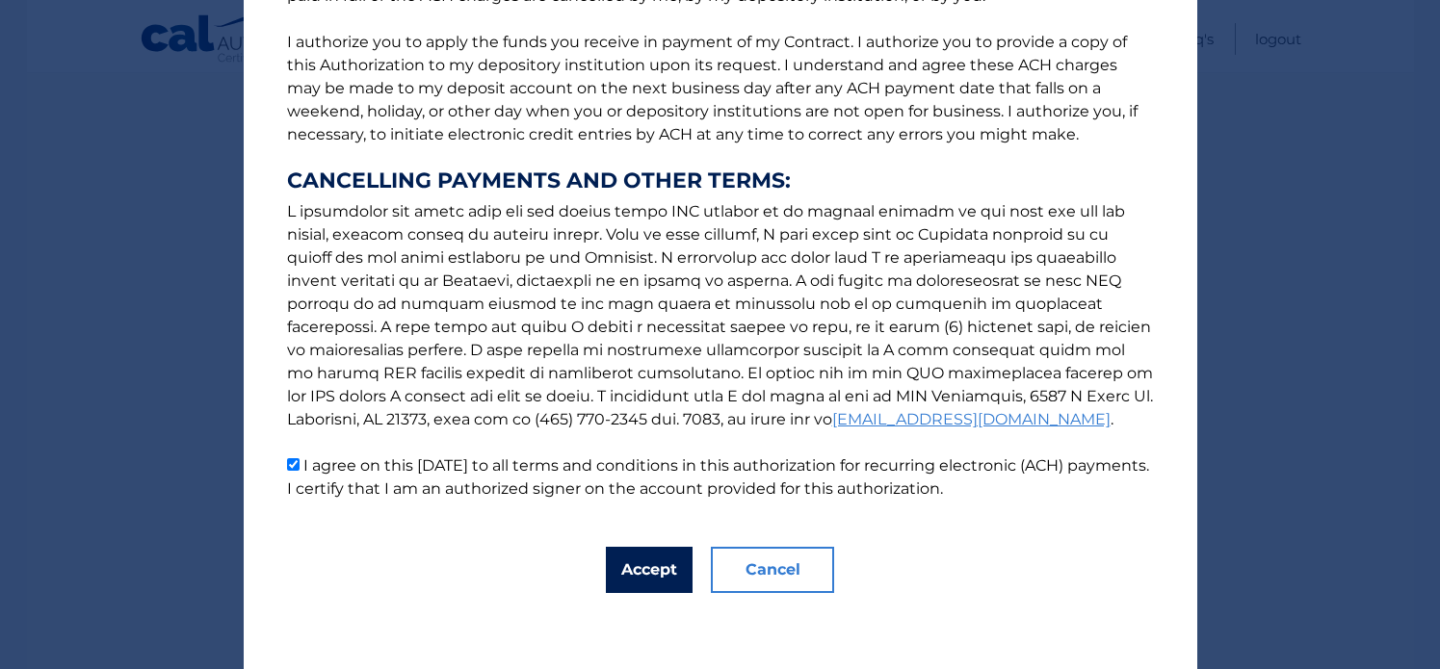
click at [649, 582] on button "Accept" at bounding box center [649, 570] width 87 height 46
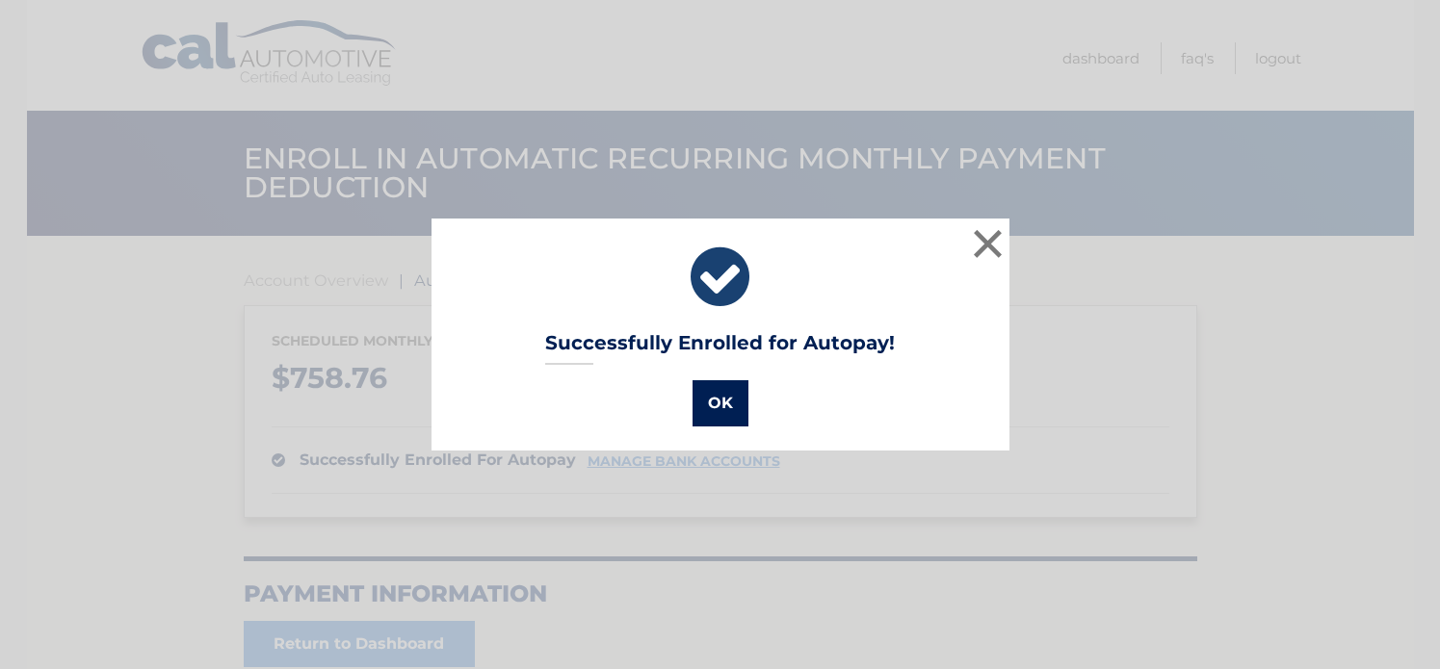
click at [720, 401] on button "OK" at bounding box center [720, 403] width 56 height 46
